Goal: Task Accomplishment & Management: Manage account settings

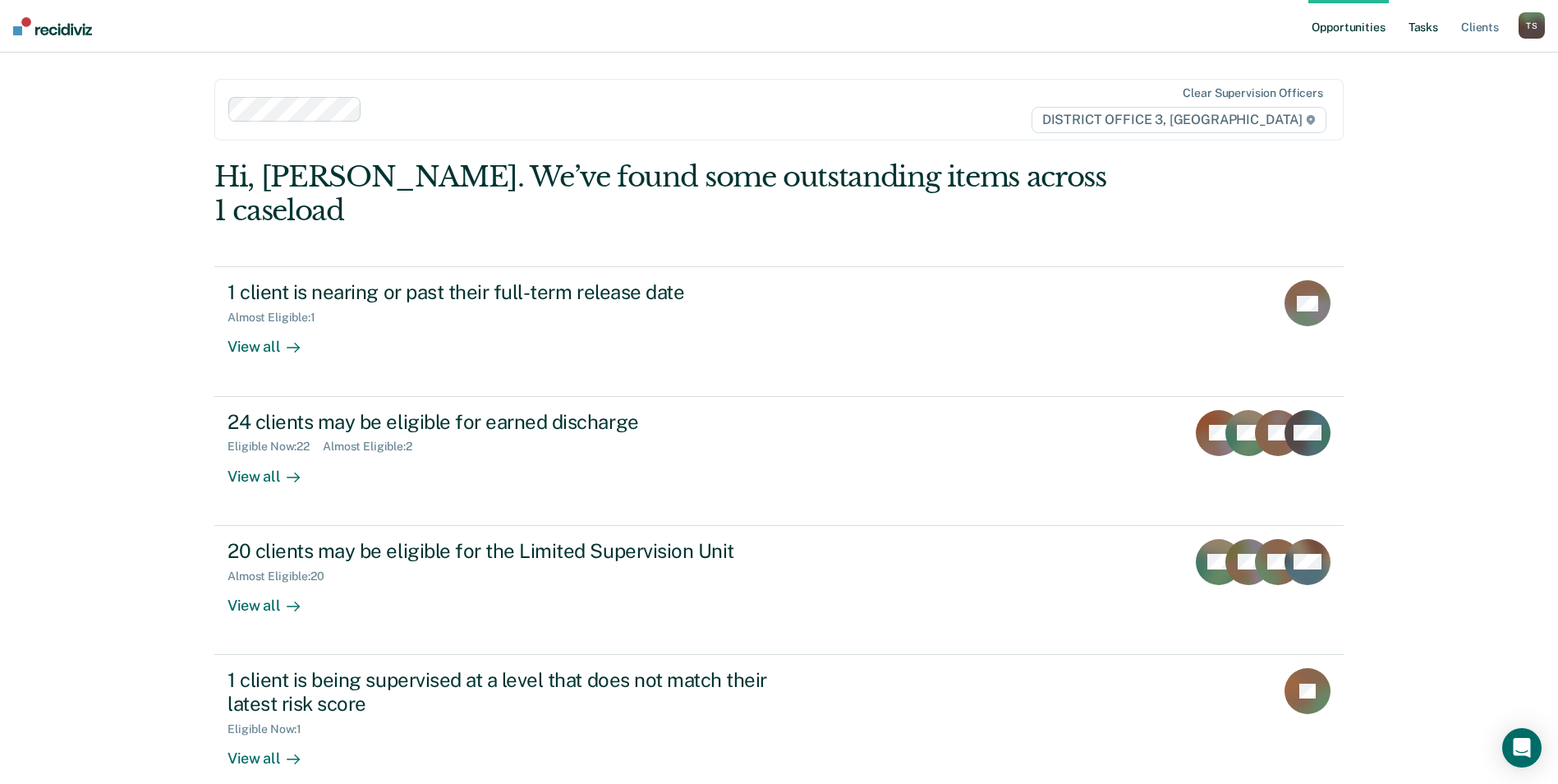
click at [1430, 29] on link "Tasks" at bounding box center [1423, 26] width 36 height 53
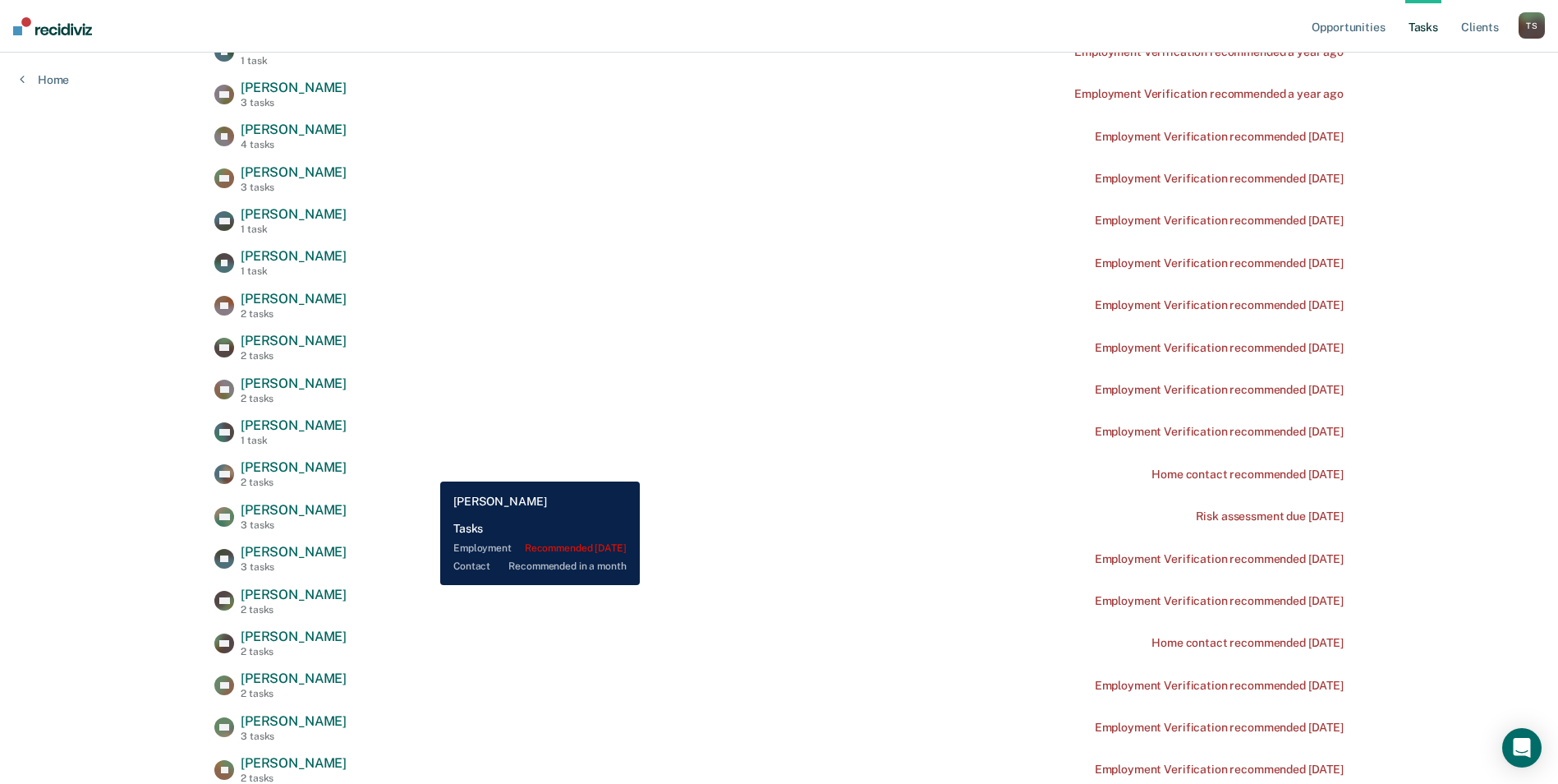
scroll to position [657, 0]
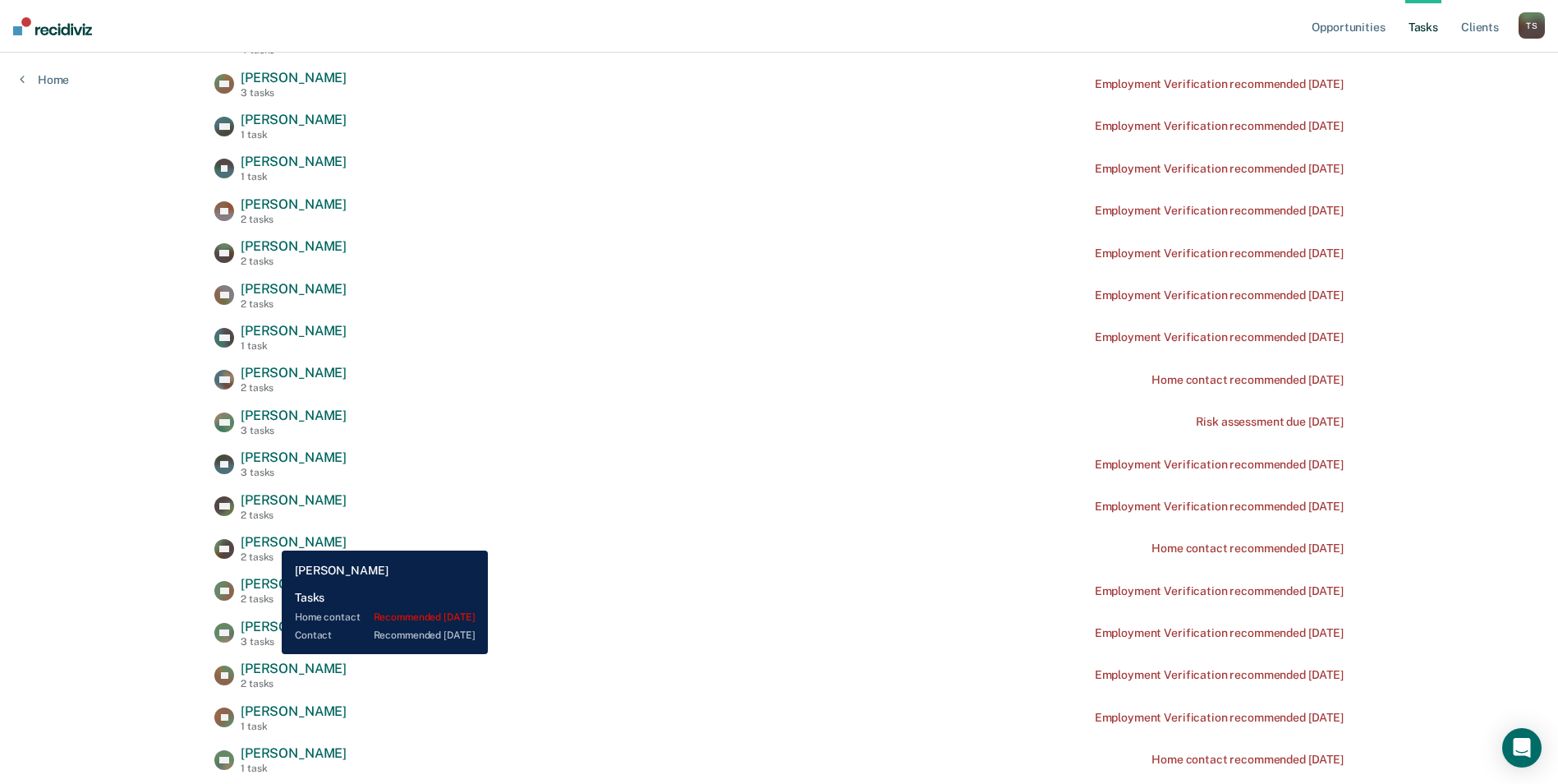
click at [270, 538] on span "[PERSON_NAME]" at bounding box center [293, 541] width 106 height 16
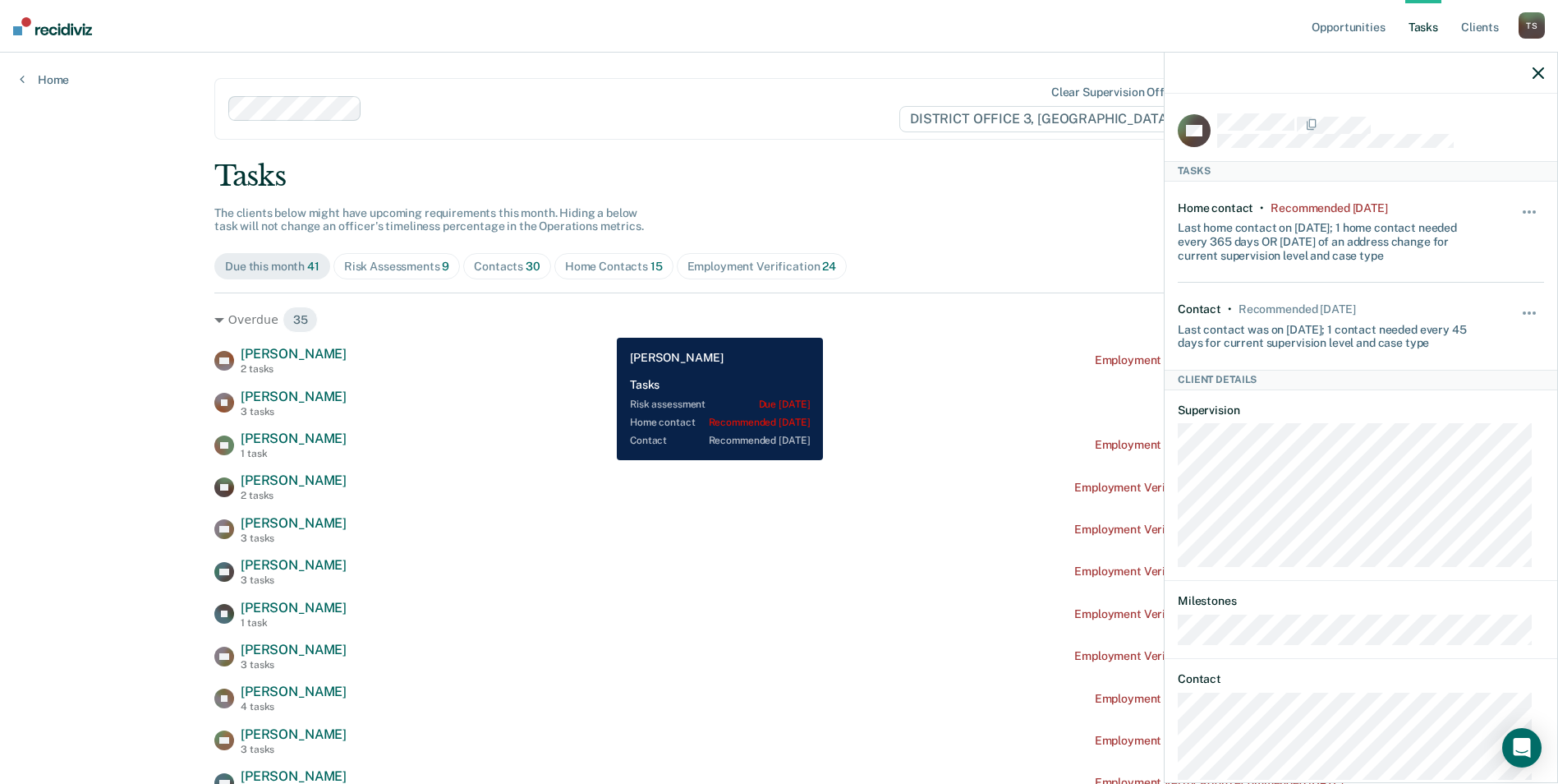
scroll to position [0, 0]
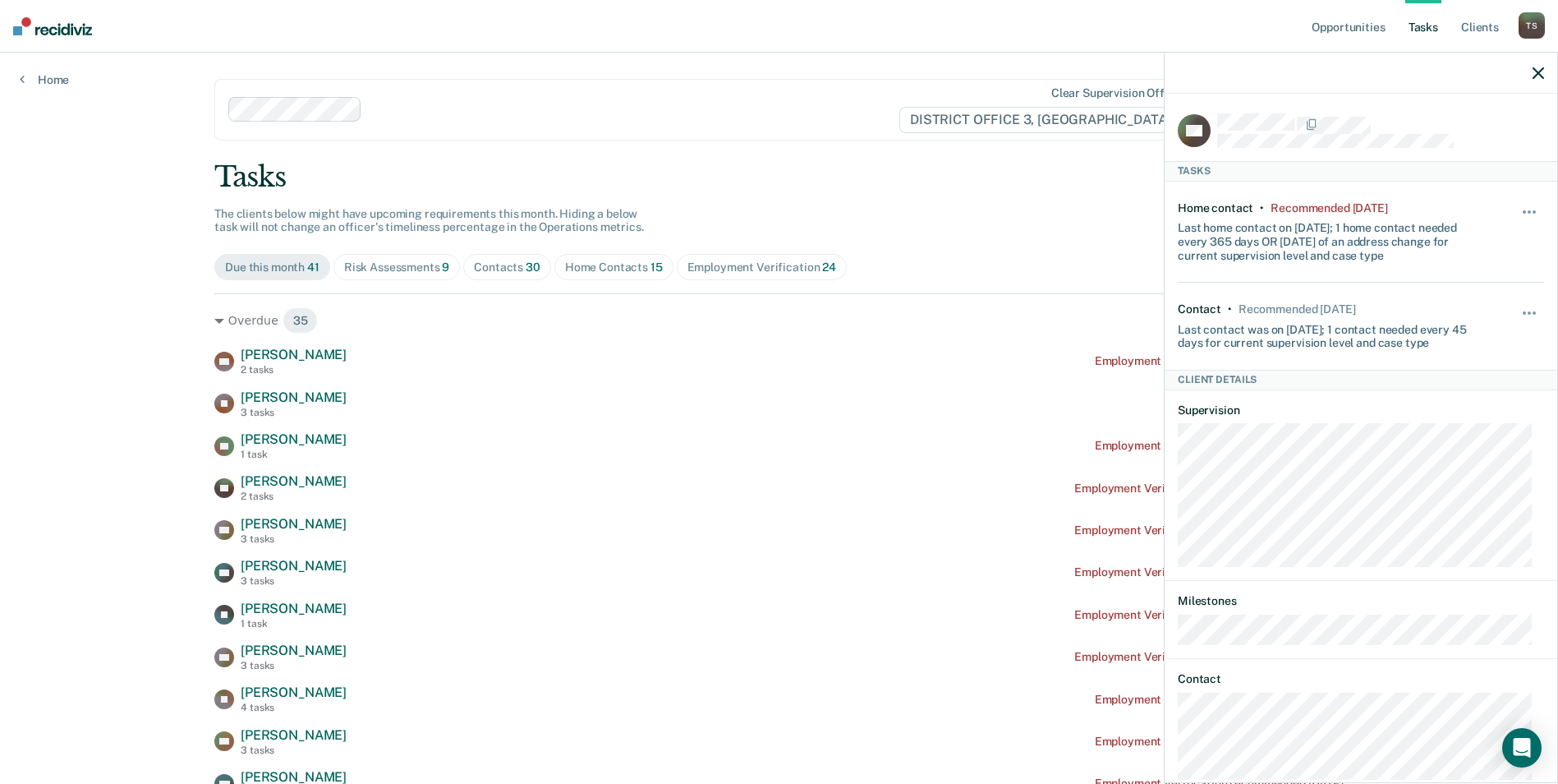
click at [746, 166] on div "Tasks" at bounding box center [779, 177] width 1129 height 34
click at [1541, 69] on icon "button" at bounding box center [1539, 73] width 12 height 12
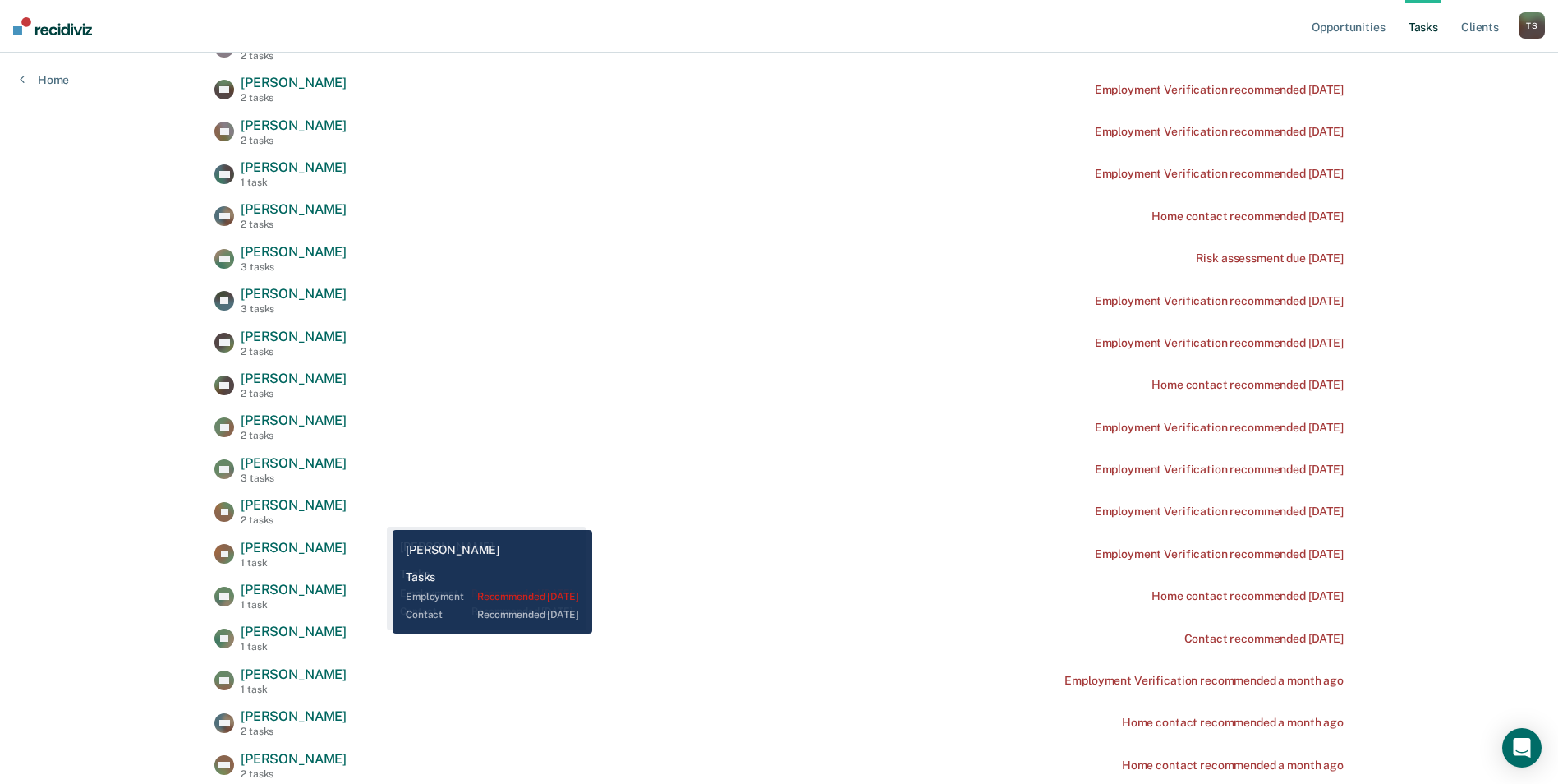
scroll to position [821, 0]
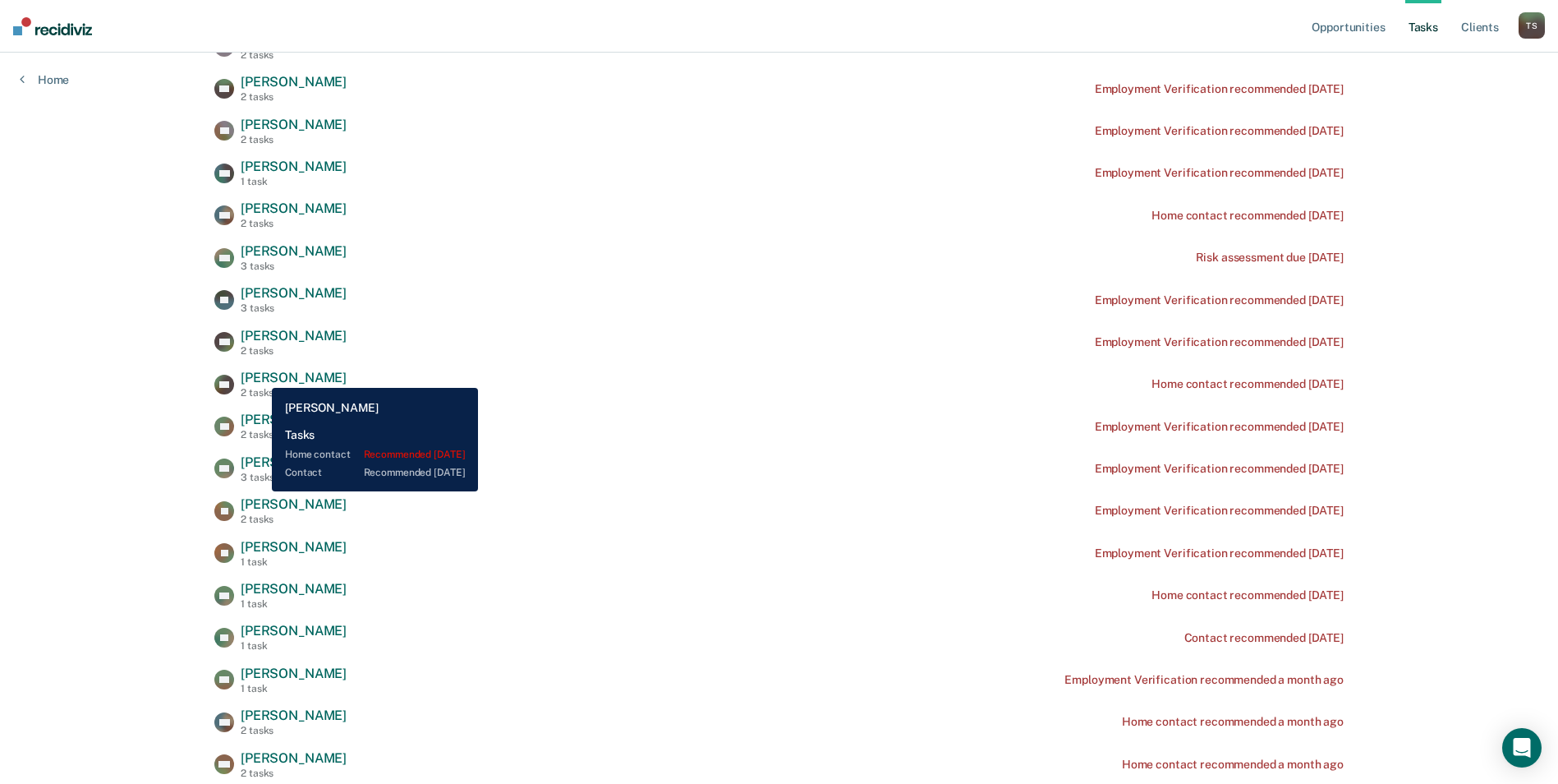
click at [260, 376] on span "[PERSON_NAME]" at bounding box center [293, 377] width 106 height 16
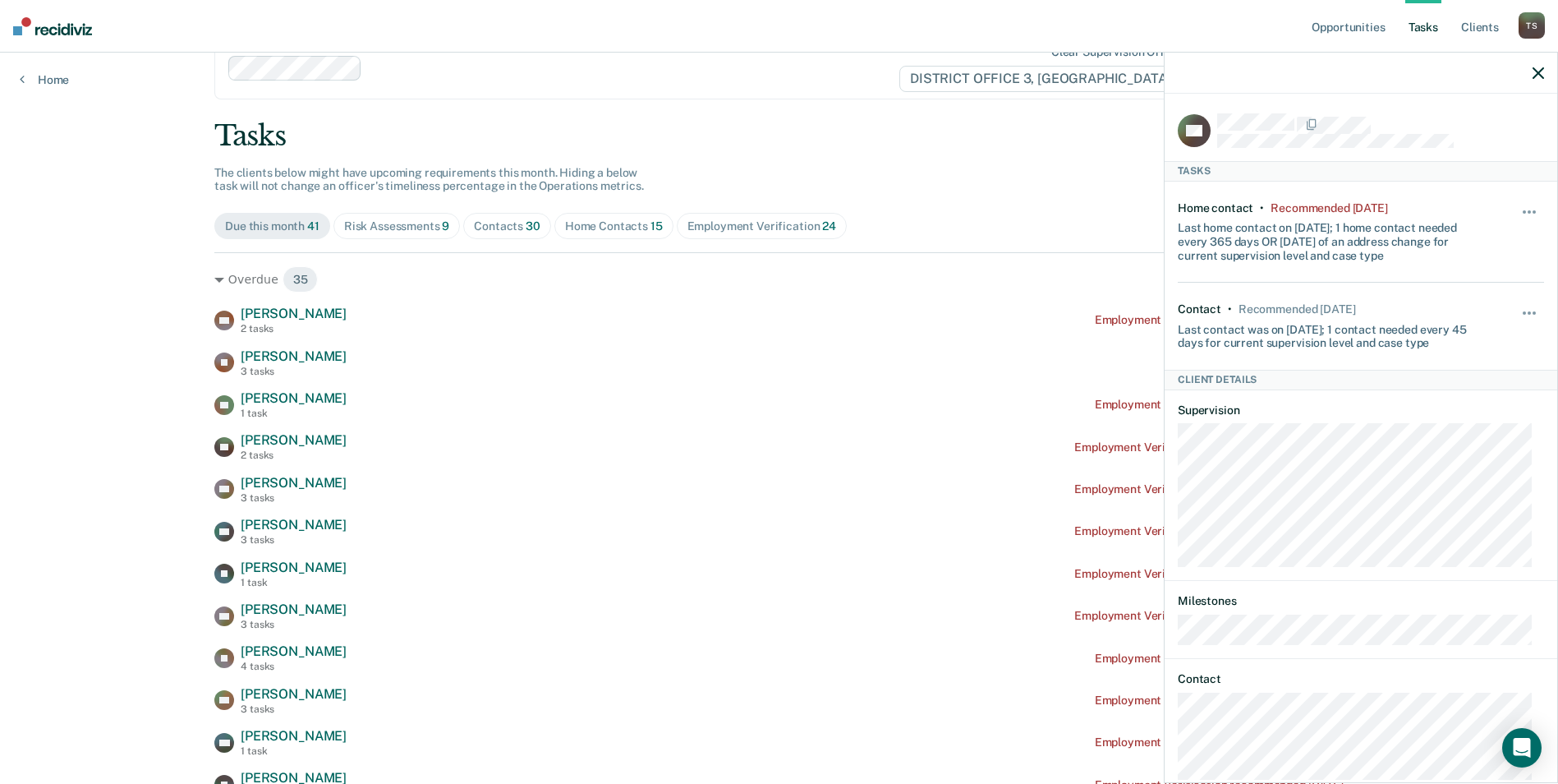
scroll to position [0, 0]
